Goal: Use online tool/utility: Utilize a website feature to perform a specific function

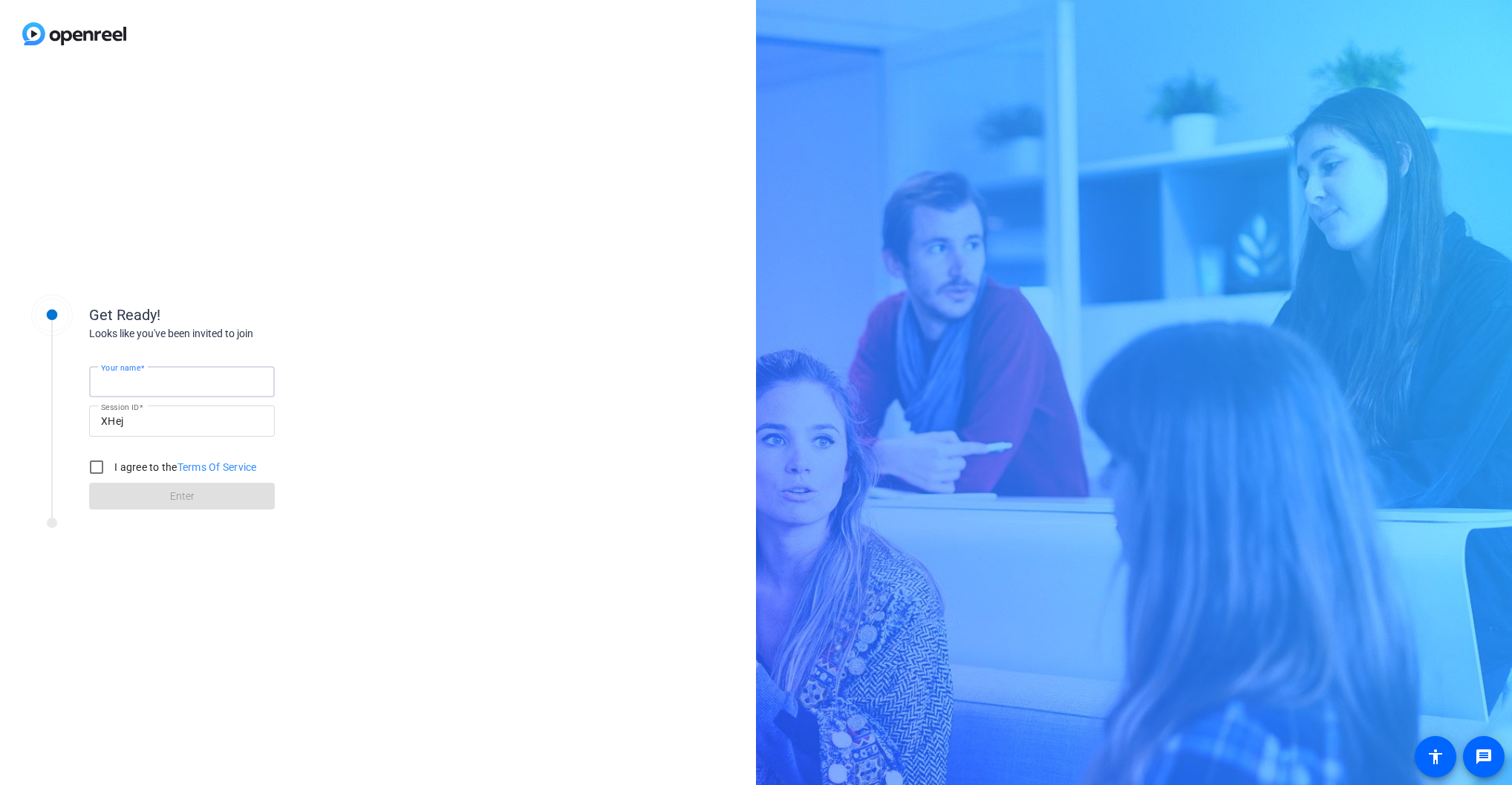
click at [173, 377] on input "Your name" at bounding box center [182, 381] width 162 height 18
type input "Sr"
click at [96, 460] on input "I agree to the Terms Of Service" at bounding box center [97, 467] width 30 height 30
checkbox input "true"
click at [138, 499] on span at bounding box center [182, 496] width 186 height 36
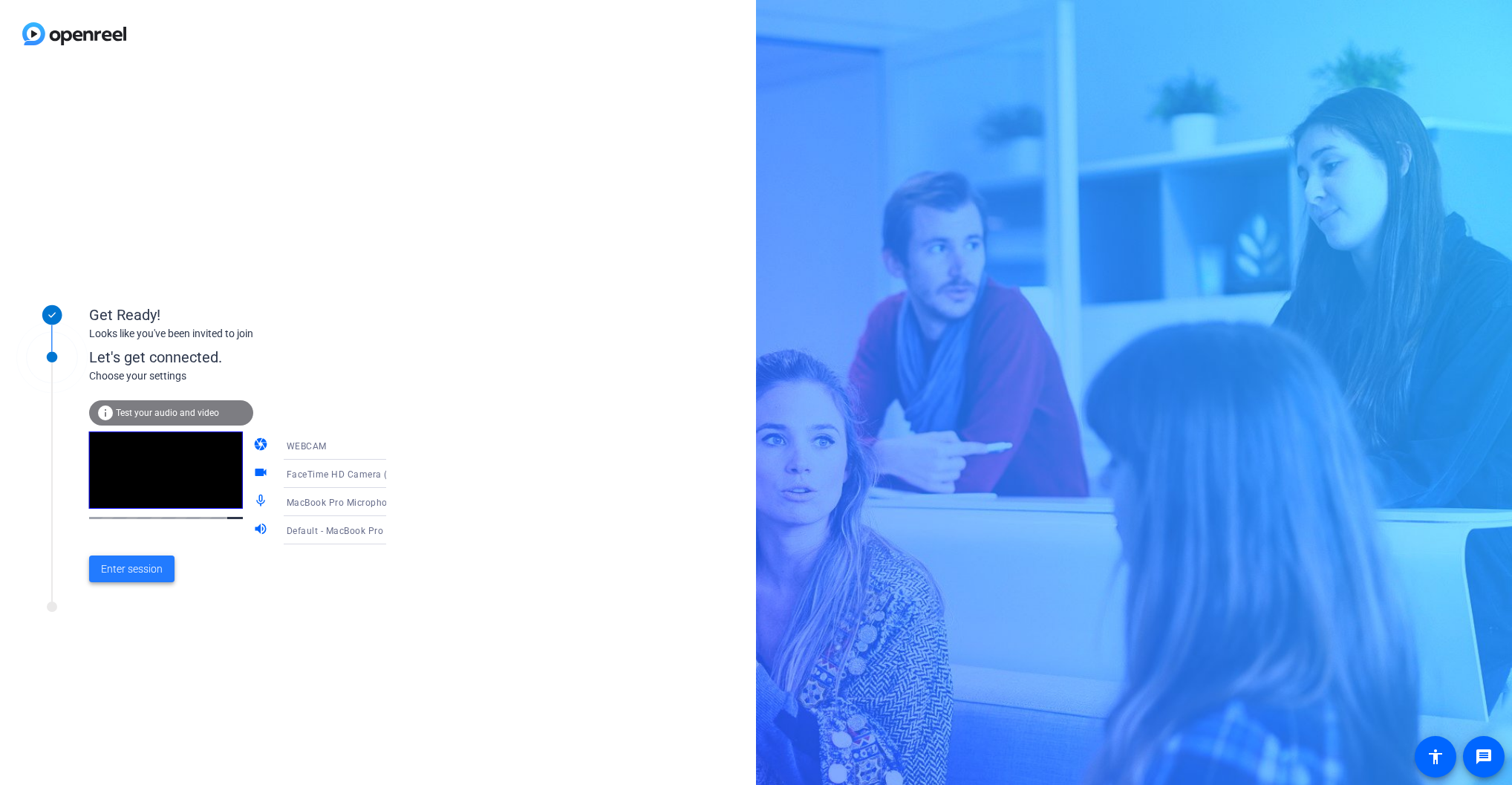
click at [149, 564] on span "Enter session" at bounding box center [131, 568] width 61 height 16
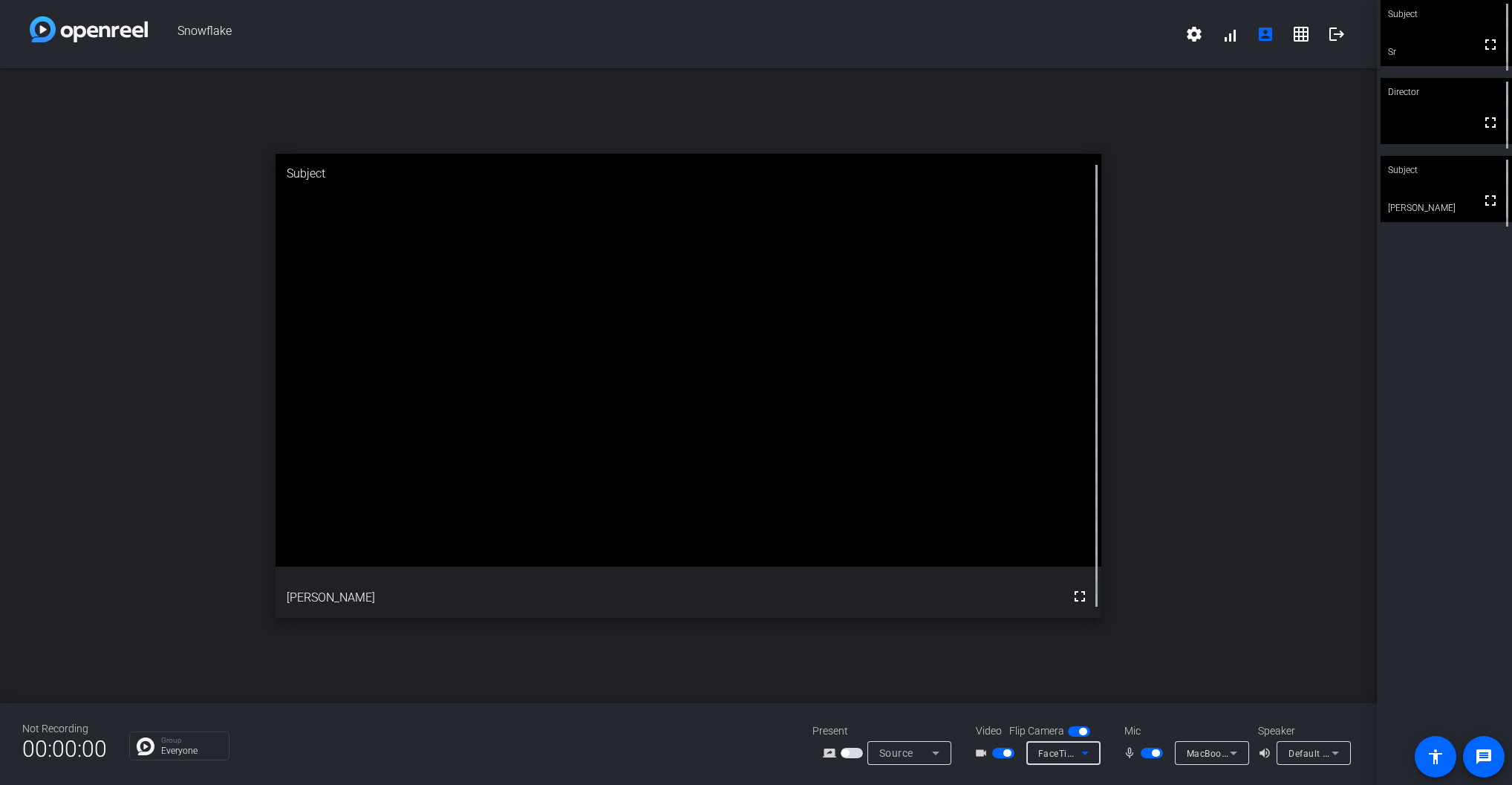
click at [1050, 753] on span "FaceTime HD Camera (2C0E:82E3)" at bounding box center [1113, 752] width 152 height 12
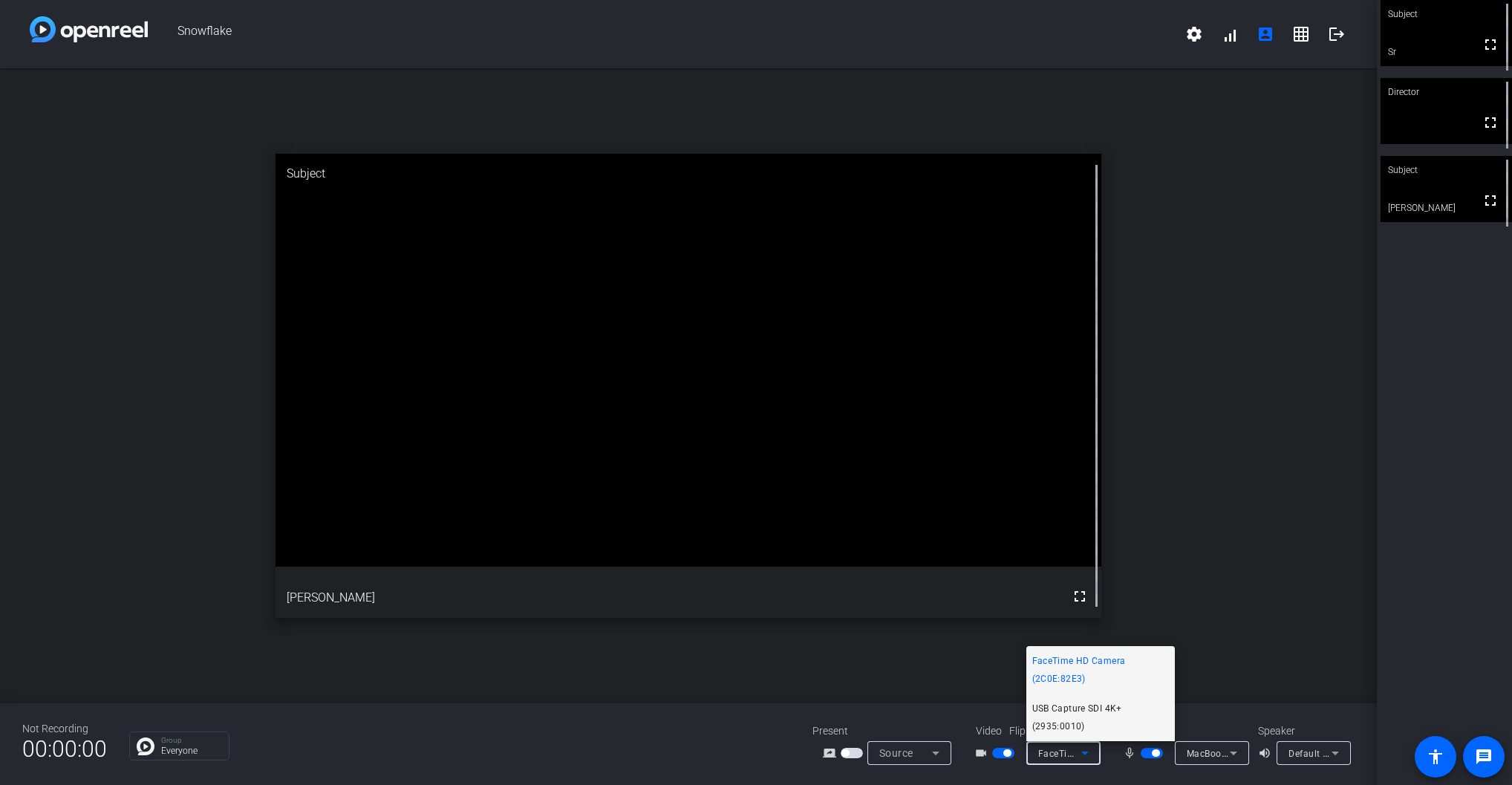
click at [1085, 703] on span "USB Capture SDI 4K+ (2935:0010)" at bounding box center [1100, 717] width 137 height 36
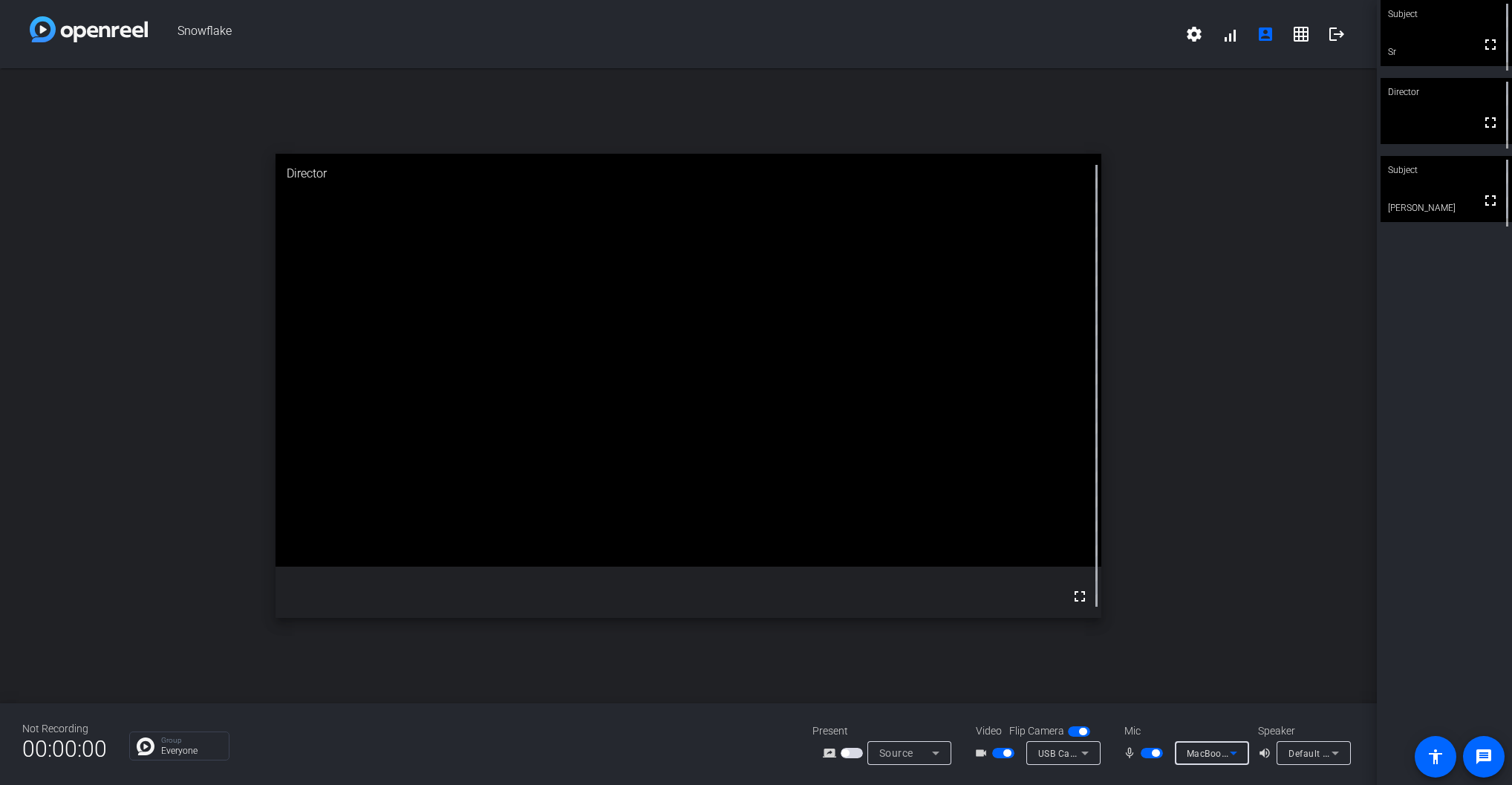
click at [1224, 756] on icon at bounding box center [1233, 752] width 18 height 18
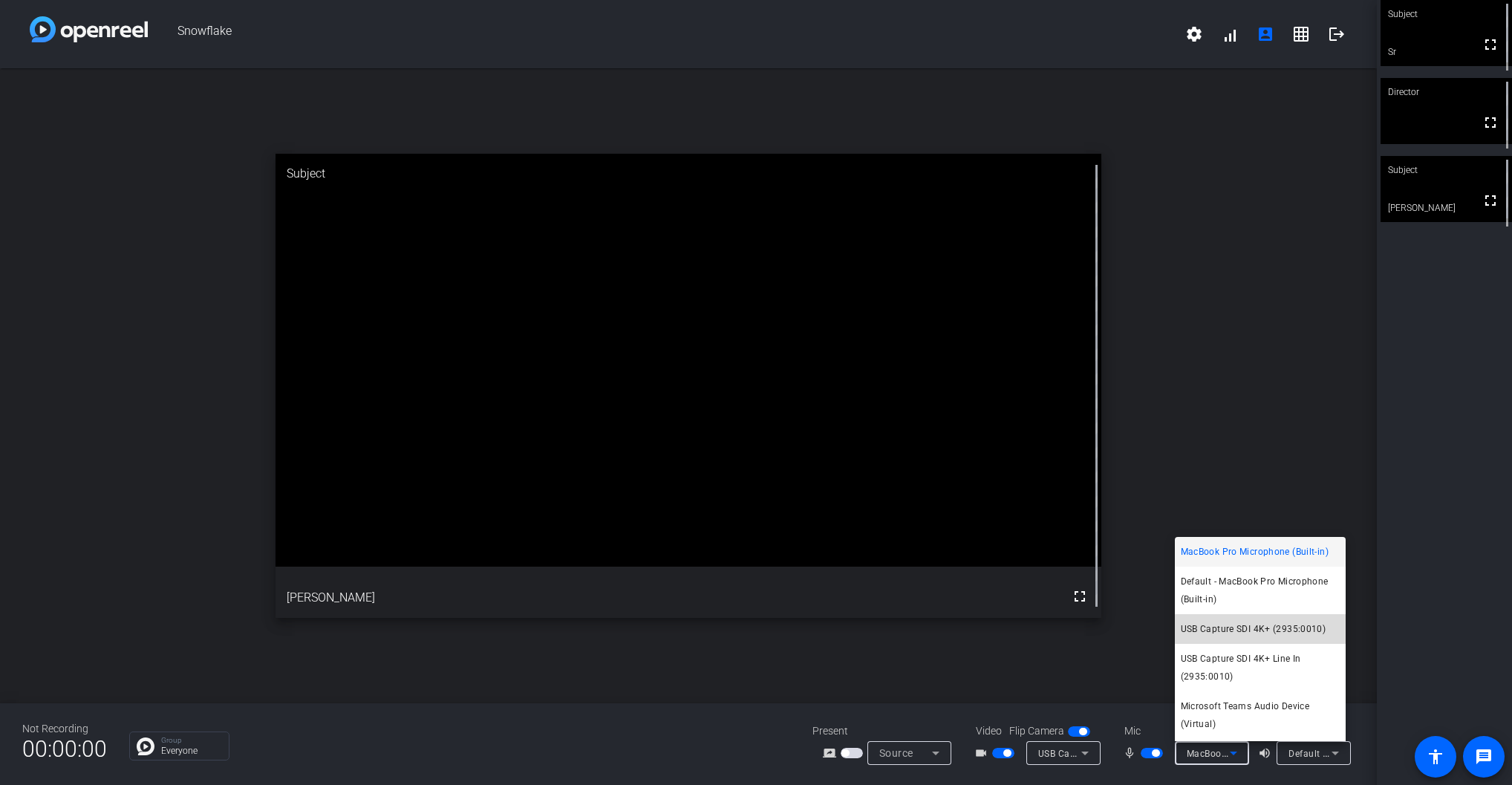
click at [1290, 632] on span "USB Capture SDI 4K+ (2935:0010)" at bounding box center [1253, 629] width 145 height 18
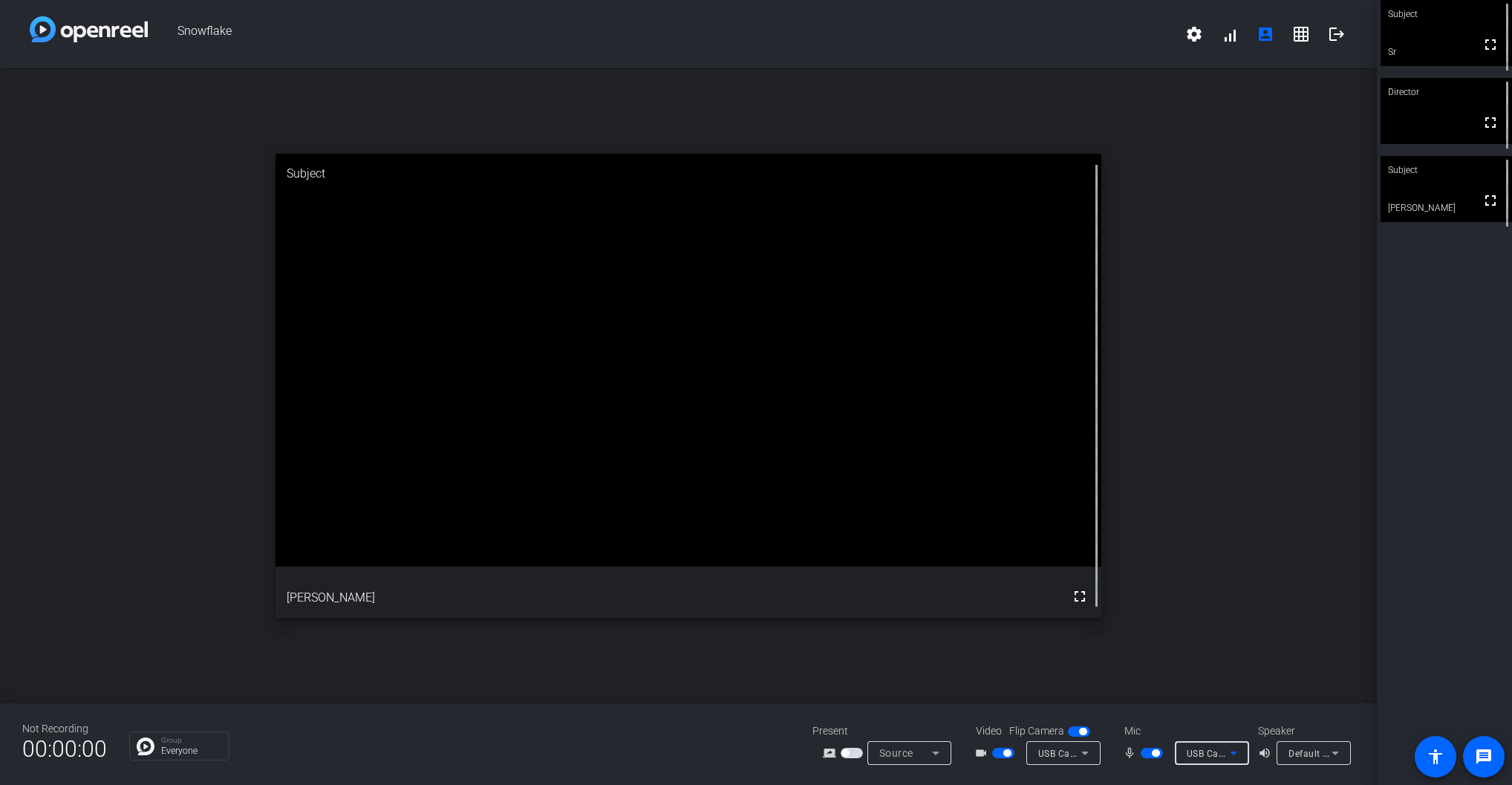
click at [1222, 759] on span "USB Capture SDI 4K+ (2935:0010)" at bounding box center [1261, 752] width 149 height 12
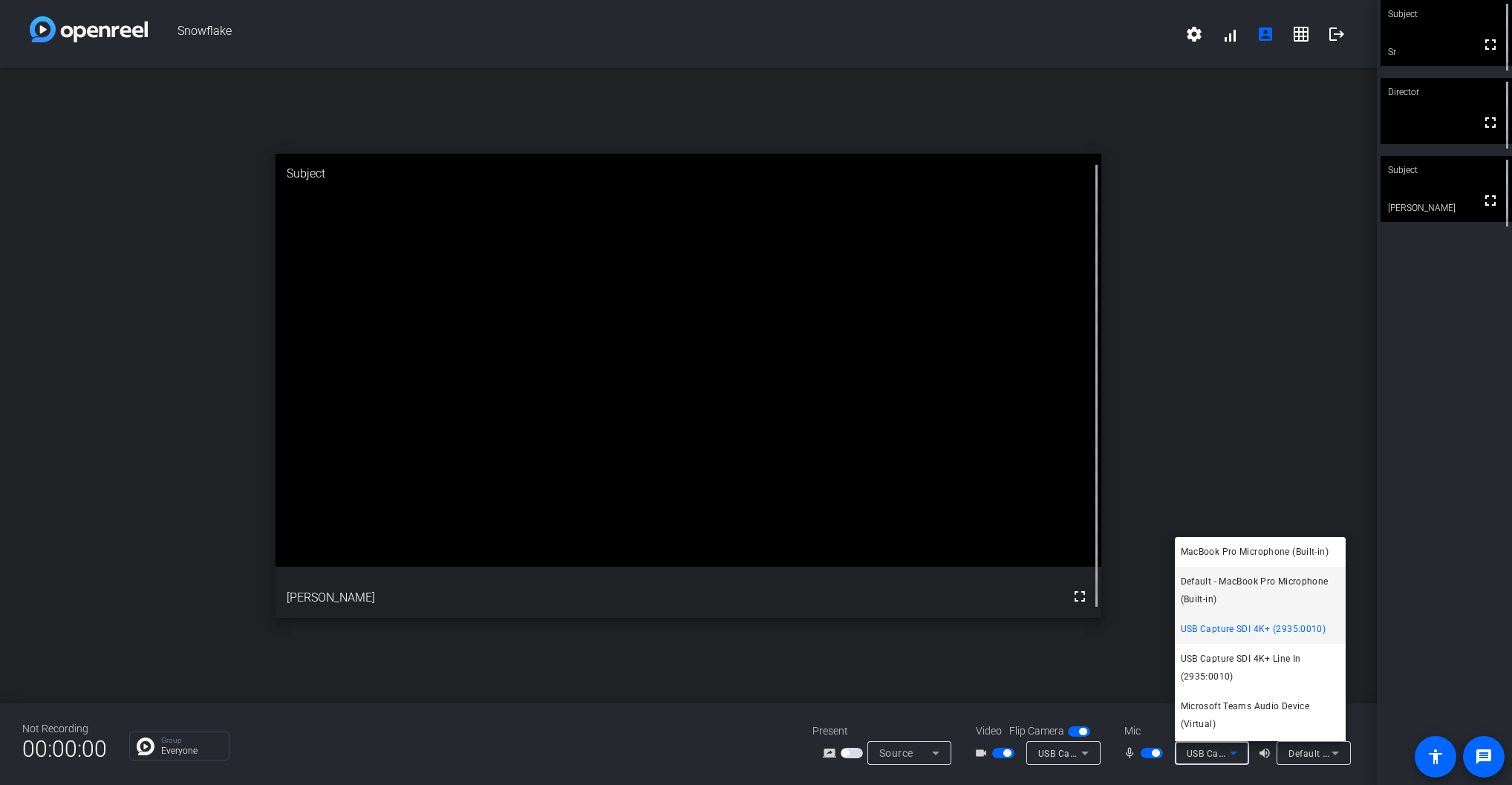
click at [1303, 584] on span "Default - MacBook Pro Microphone (Built-in)" at bounding box center [1259, 590] width 159 height 36
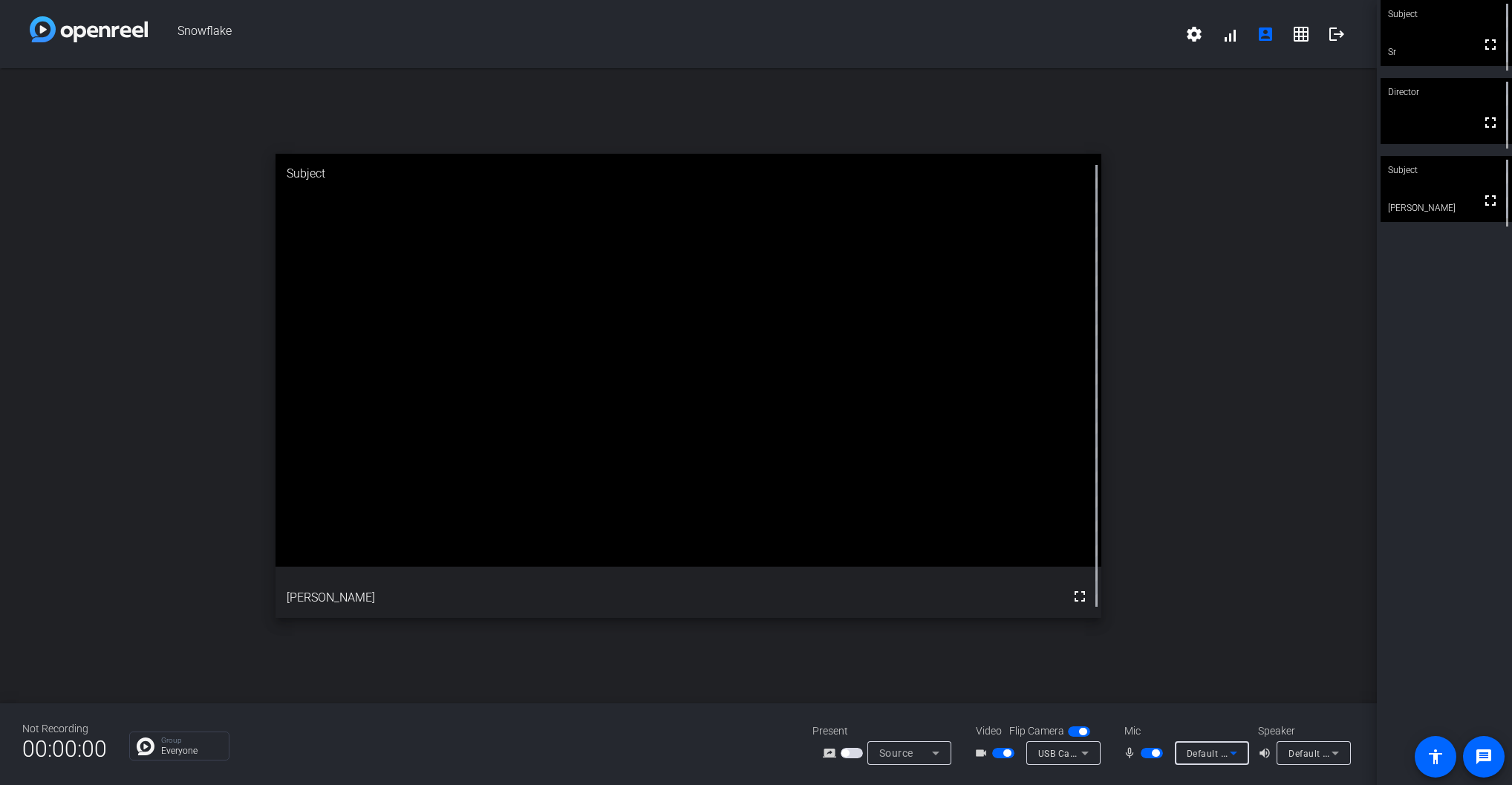
click at [1215, 745] on div "Default - MacBook Pro Microphone (Built-in)" at bounding box center [1208, 753] width 43 height 19
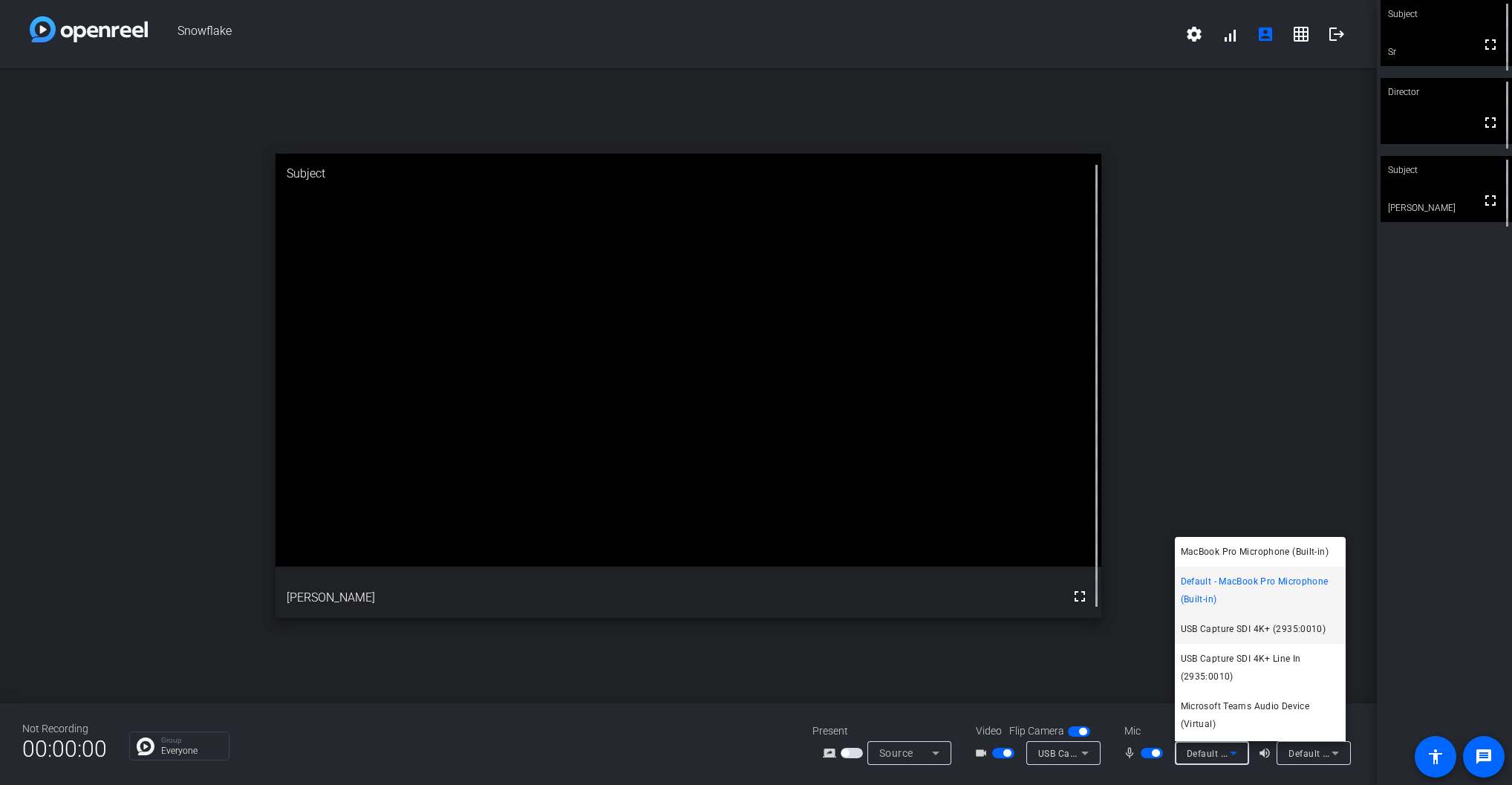
click at [1309, 624] on span "USB Capture SDI 4K+ (2935:0010)" at bounding box center [1253, 629] width 145 height 18
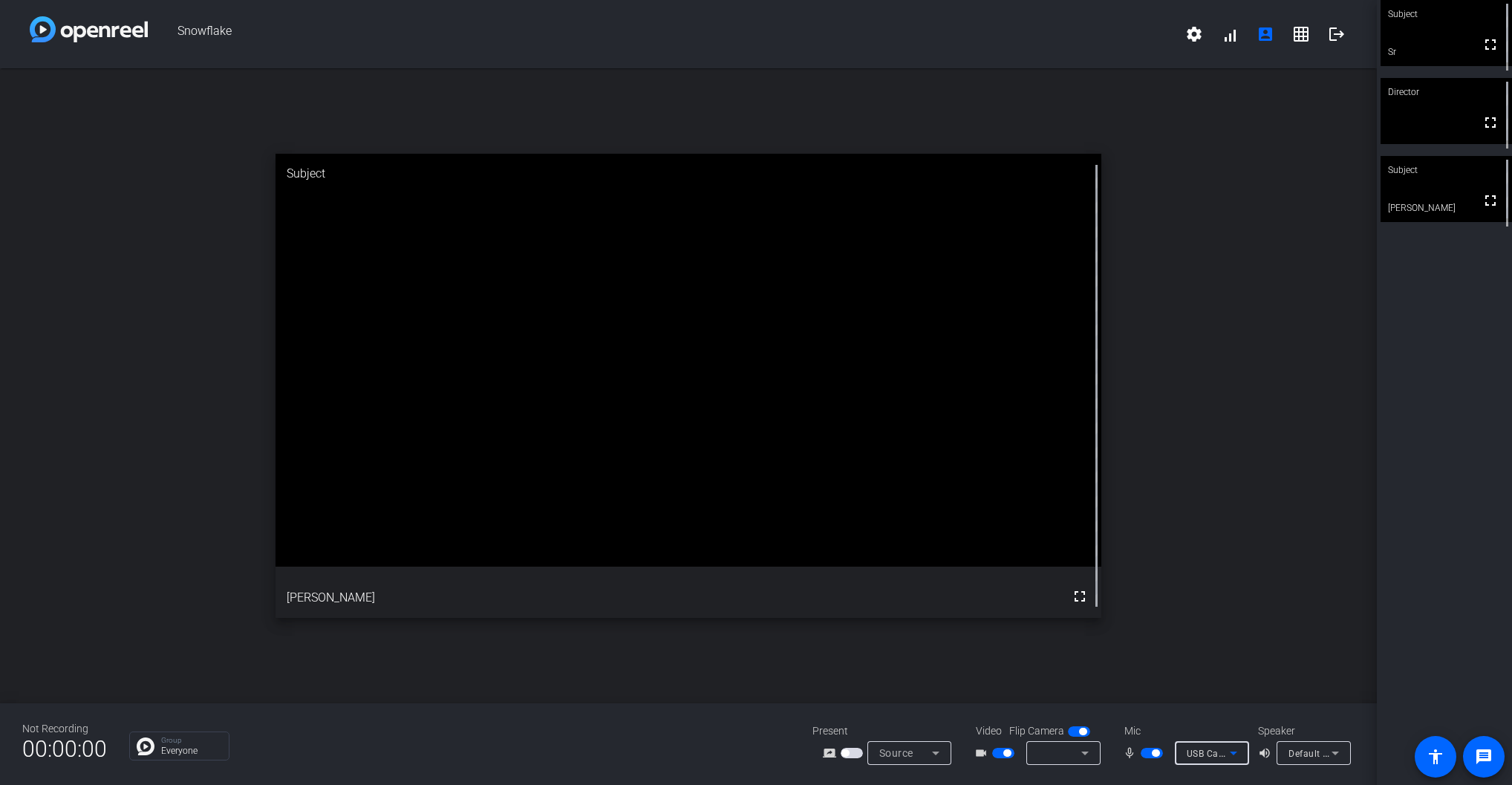
click at [1065, 757] on div at bounding box center [1060, 752] width 43 height 18
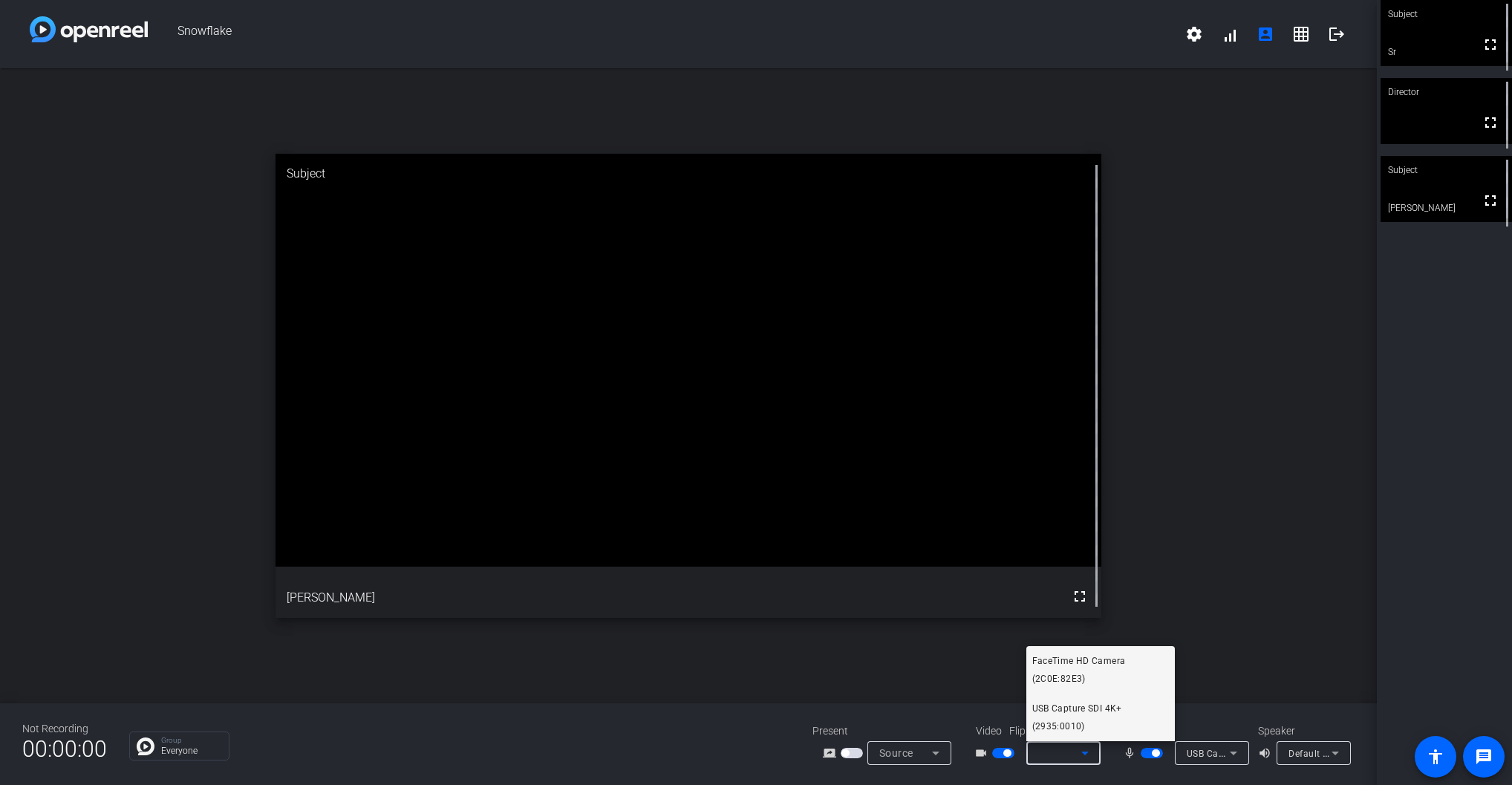
click at [1135, 715] on span "USB Capture SDI 4K+ (2935:0010)" at bounding box center [1100, 717] width 137 height 36
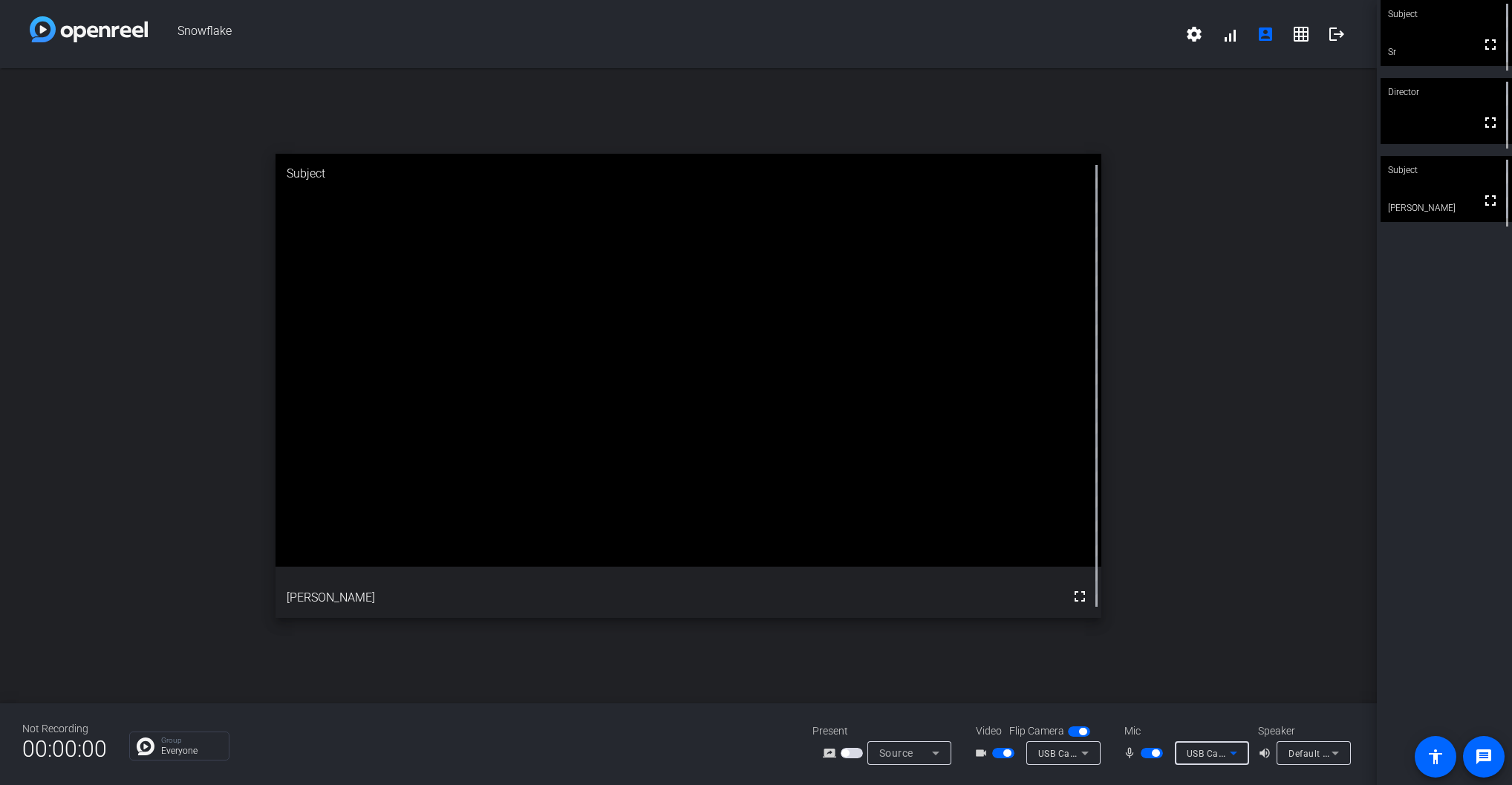
click at [1204, 757] on span "USB Capture SDI 4K+ (2935:0010)" at bounding box center [1261, 752] width 149 height 12
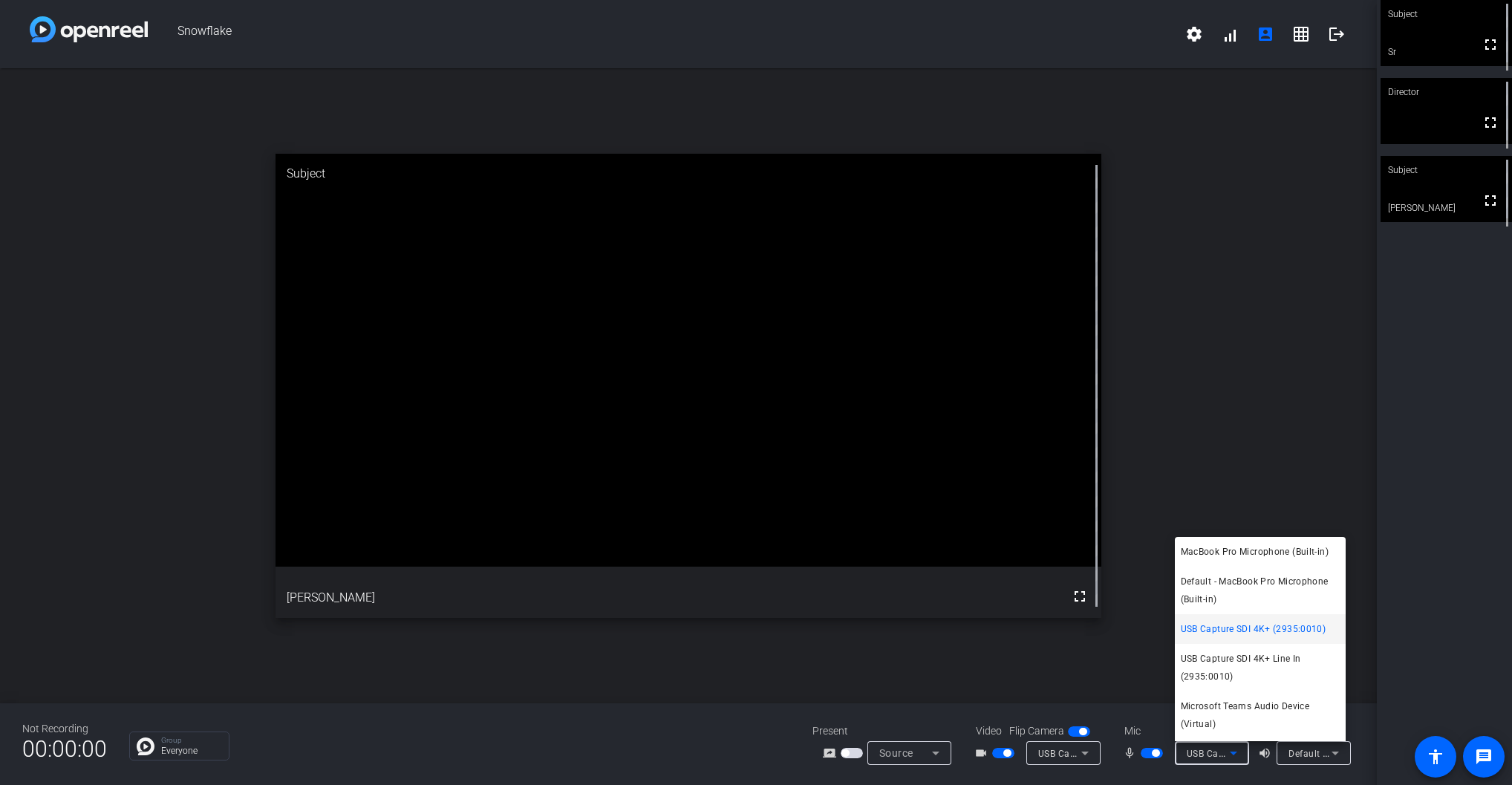
click at [1156, 753] on div at bounding box center [756, 392] width 1512 height 785
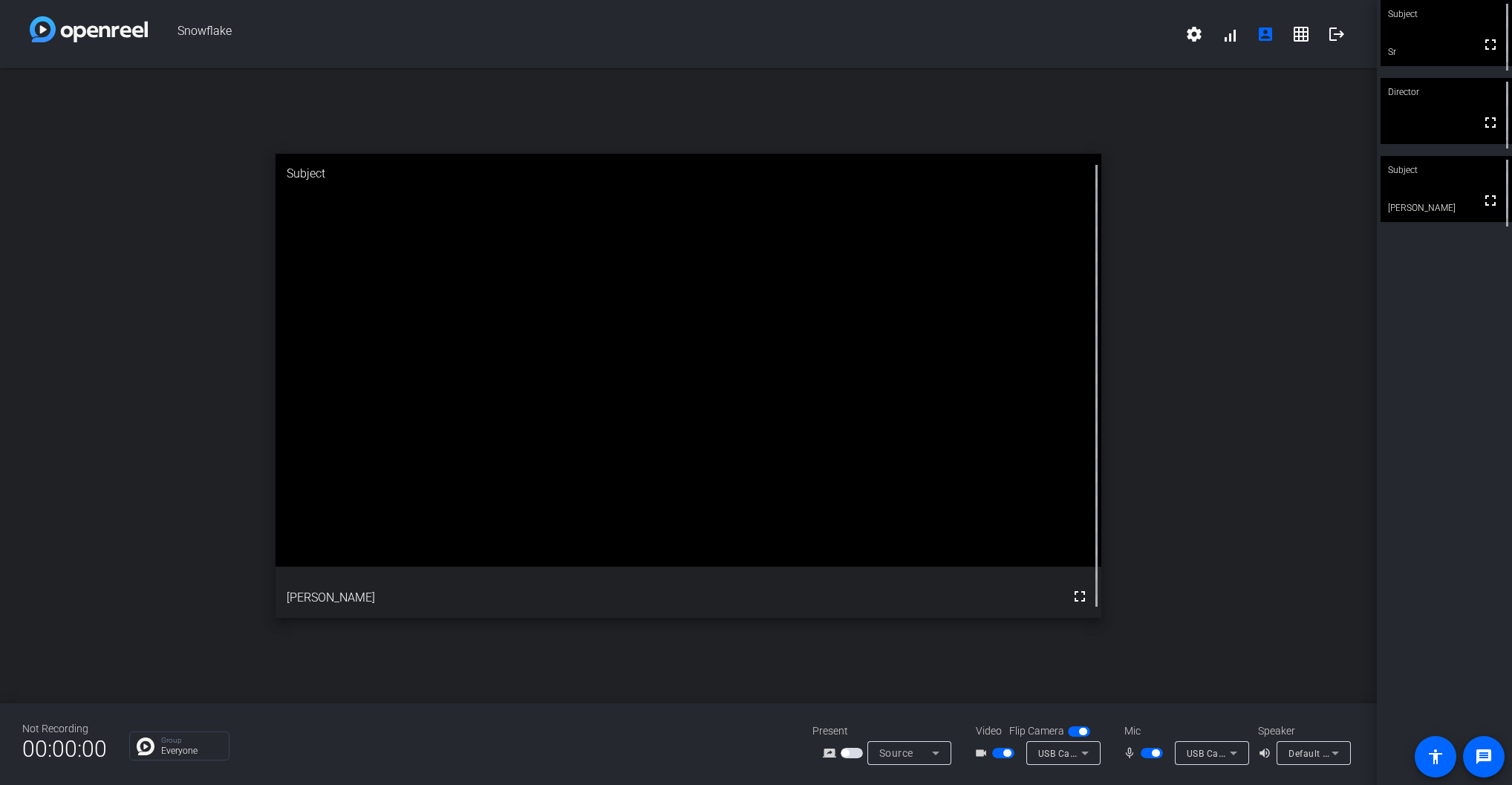
click at [1156, 753] on span "button" at bounding box center [1156, 753] width 8 height 8
click at [1156, 753] on span "button" at bounding box center [1152, 752] width 23 height 10
click at [1205, 744] on div "USB Capture SDI 4K+ (2935:0010)" at bounding box center [1208, 753] width 43 height 19
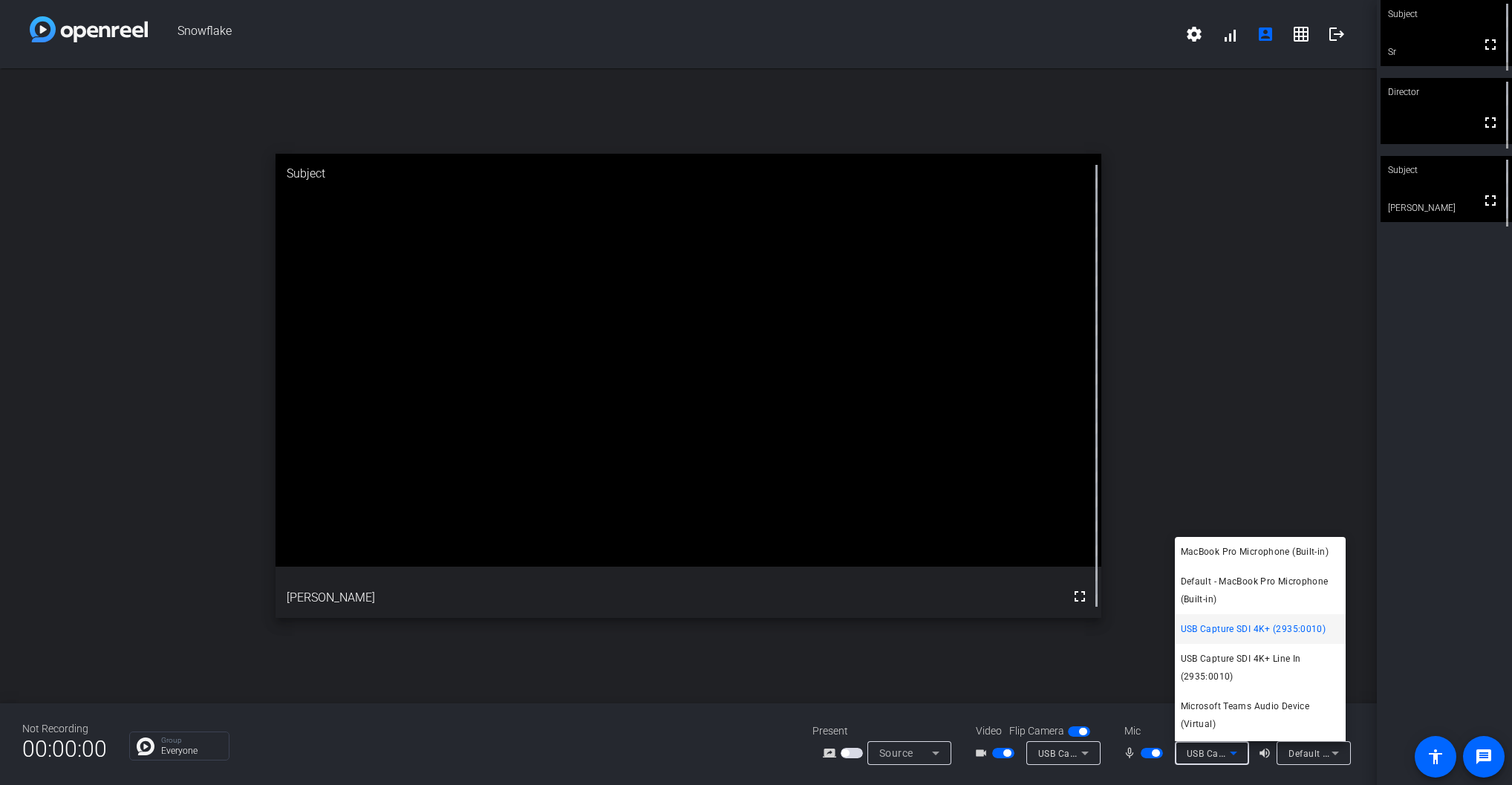
click at [1259, 629] on span "USB Capture SDI 4K+ (2935:0010)" at bounding box center [1253, 629] width 145 height 18
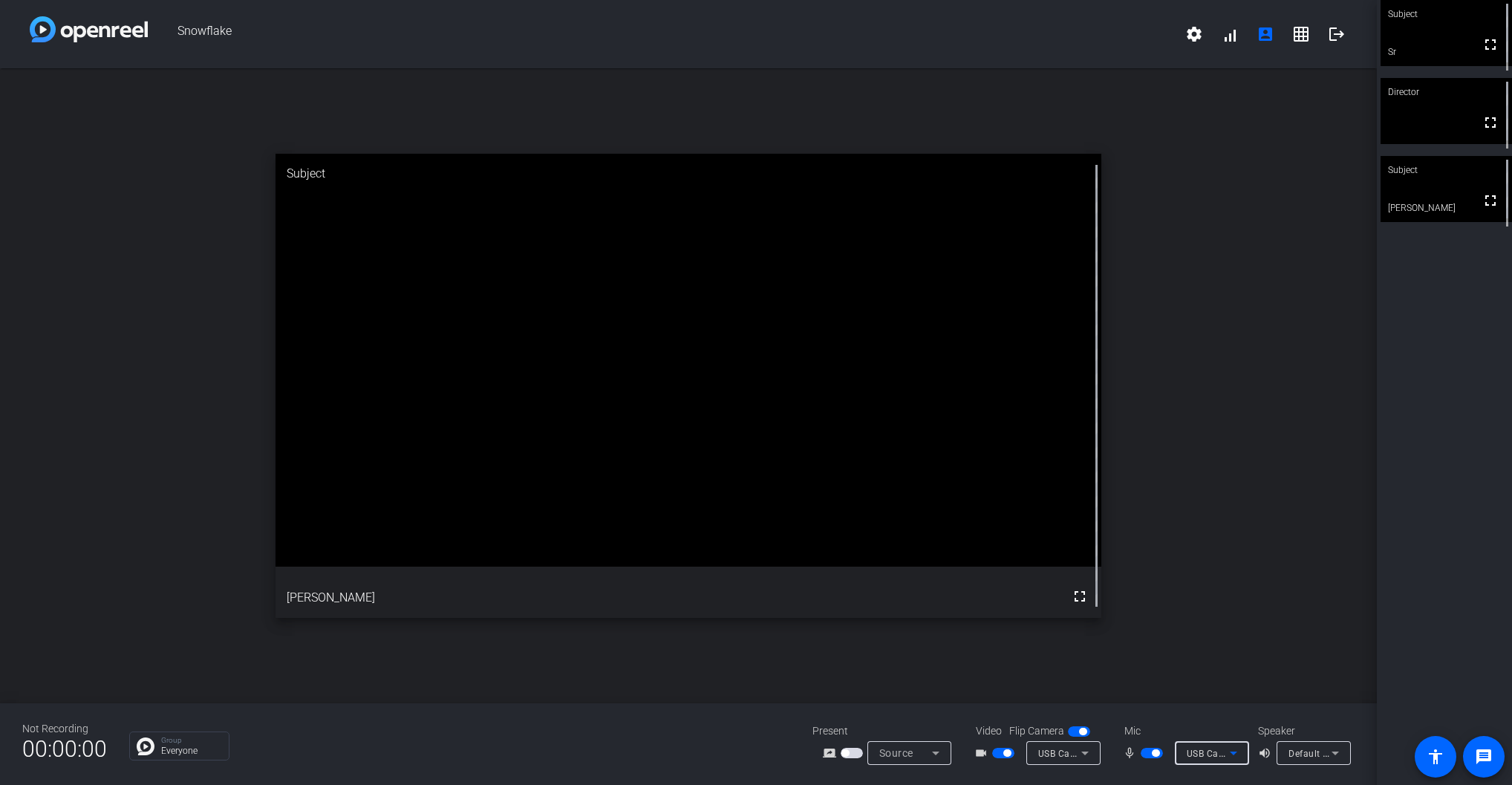
click at [1217, 744] on div "USB Capture SDI 4K+ (2935:0010)" at bounding box center [1208, 753] width 43 height 19
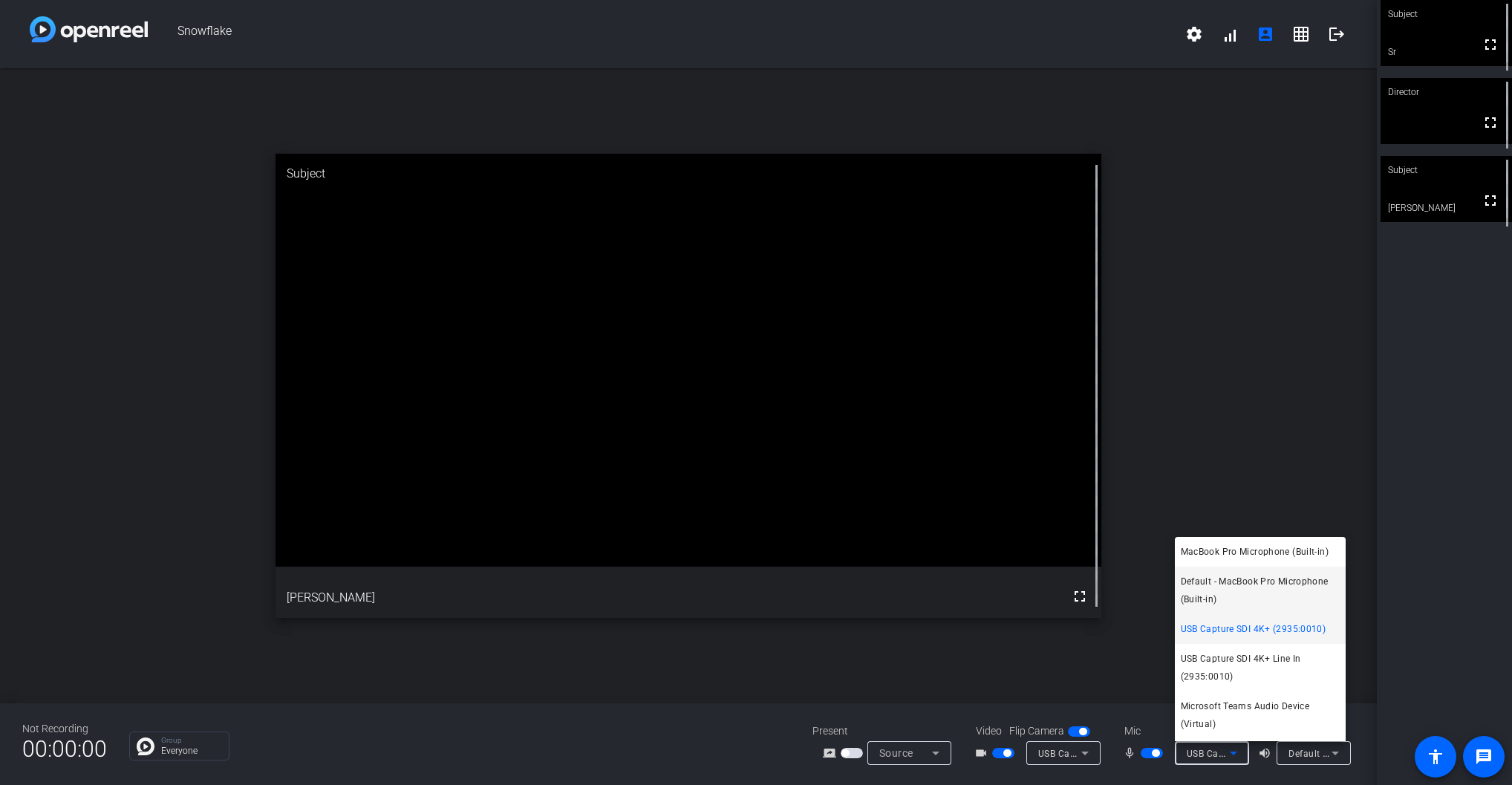
click at [1257, 590] on span "Default - MacBook Pro Microphone (Built-in)" at bounding box center [1259, 590] width 159 height 36
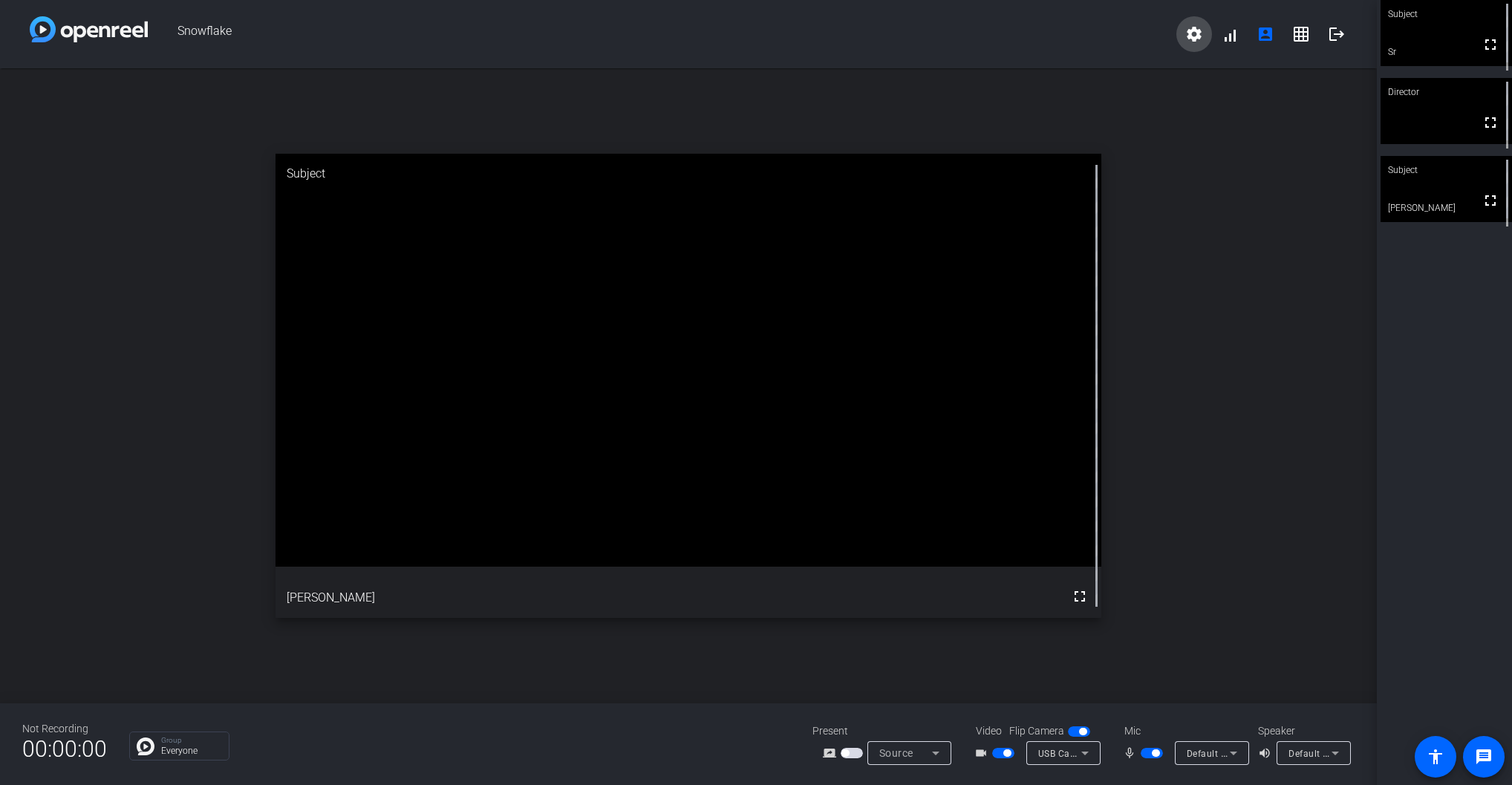
click at [1191, 37] on mat-icon "settings" at bounding box center [1193, 34] width 18 height 18
